Goal: Task Accomplishment & Management: Manage account settings

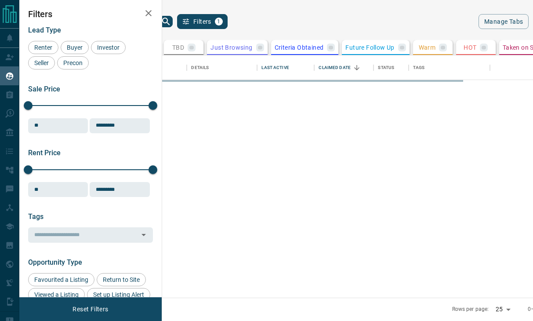
scroll to position [242, 360]
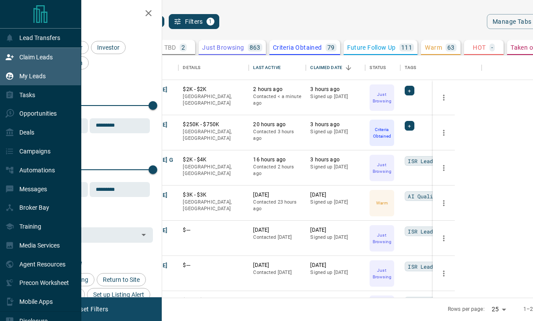
click at [22, 57] on p "Claim Leads" at bounding box center [35, 57] width 33 height 7
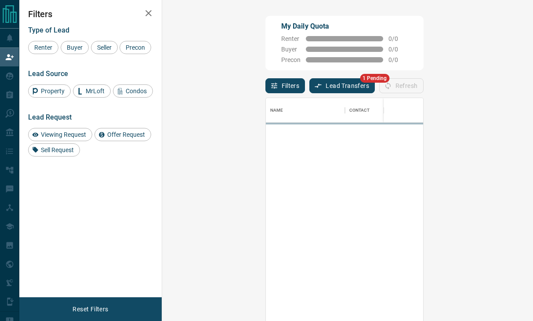
scroll to position [243, 345]
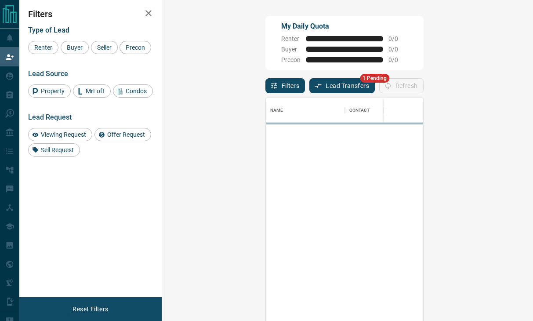
click at [310, 89] on button "Lead Transfers" at bounding box center [343, 85] width 66 height 15
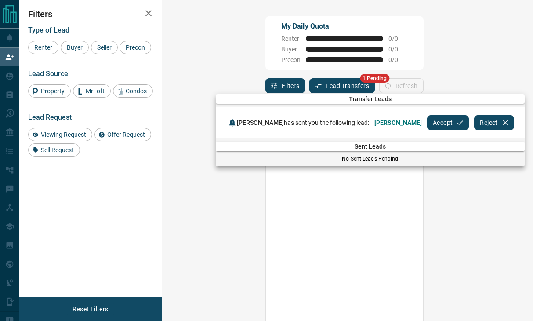
click at [428, 125] on button "Accept" at bounding box center [448, 122] width 42 height 15
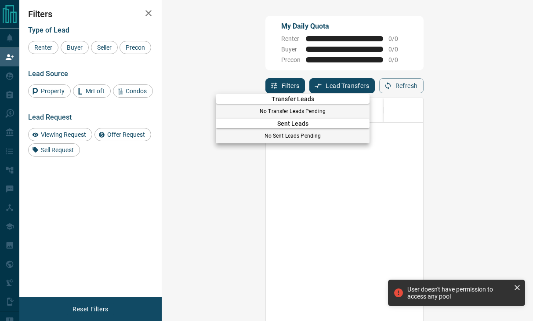
click at [10, 77] on div at bounding box center [266, 160] width 533 height 321
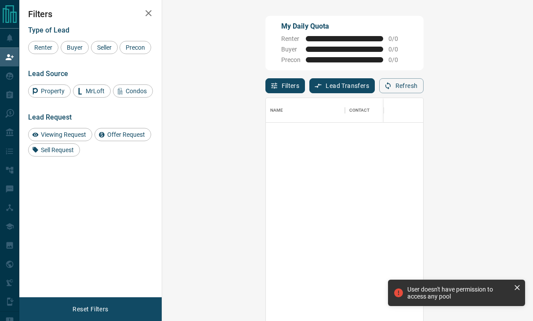
click at [10, 77] on div "Transfer Leads No Transfer Leads Pending Sent Leads No Sent Leads Pending" at bounding box center [266, 80] width 533 height 161
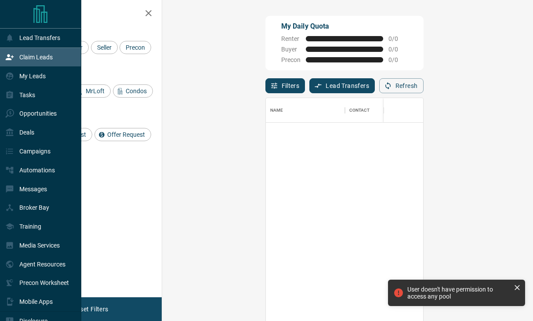
click at [10, 77] on icon at bounding box center [9, 75] width 7 height 7
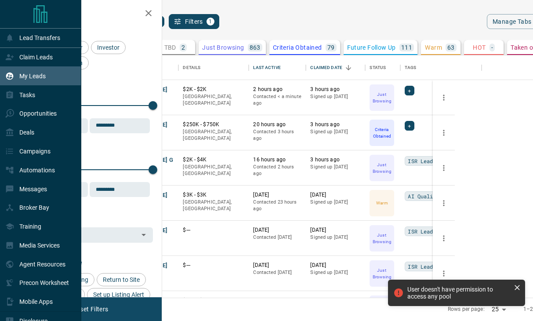
scroll to position [242, 360]
